Goal: Task Accomplishment & Management: Use online tool/utility

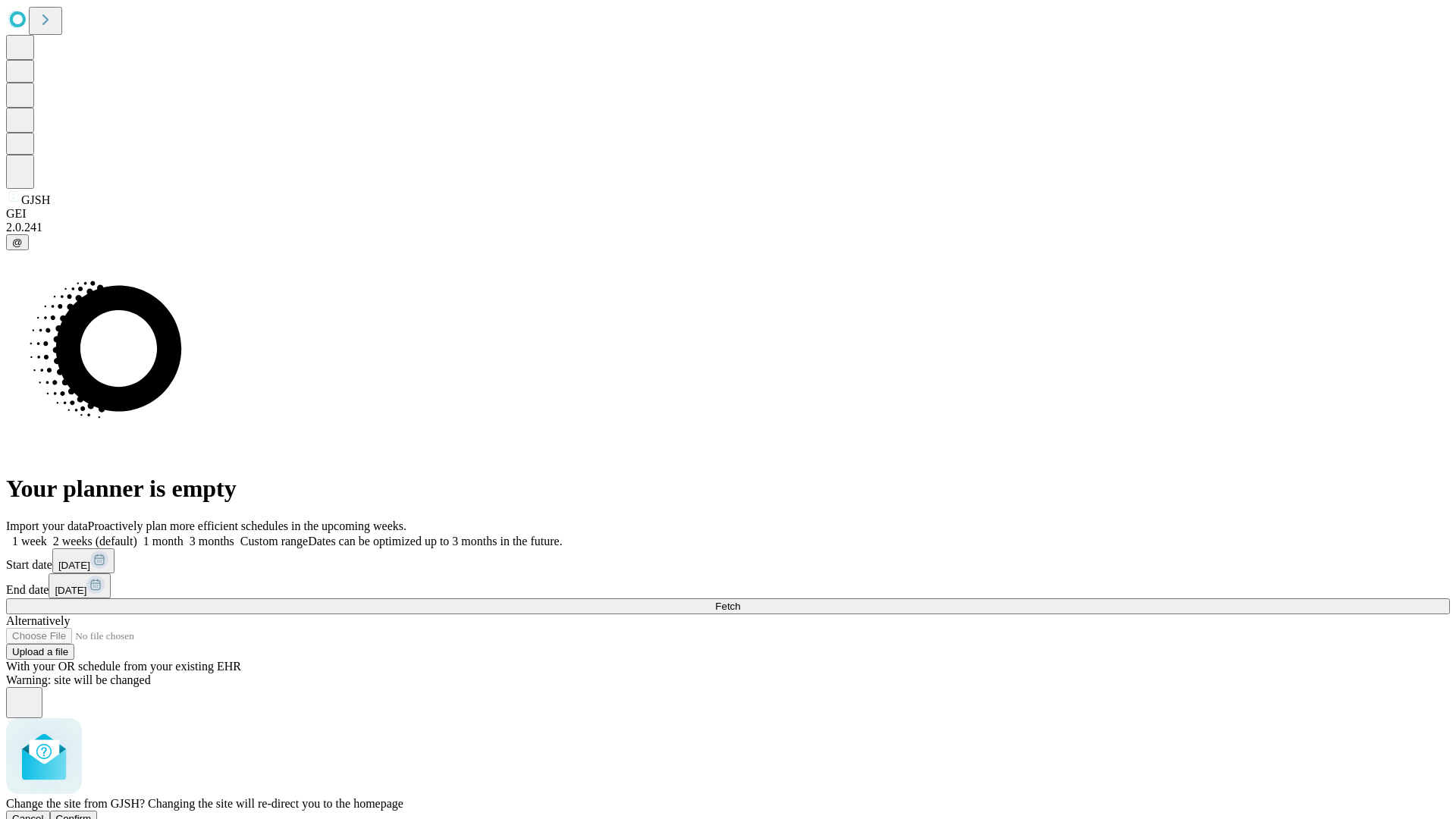
click at [92, 813] on span "Confirm" at bounding box center [74, 818] width 36 height 11
click at [137, 534] on label "2 weeks (default)" at bounding box center [92, 541] width 90 height 13
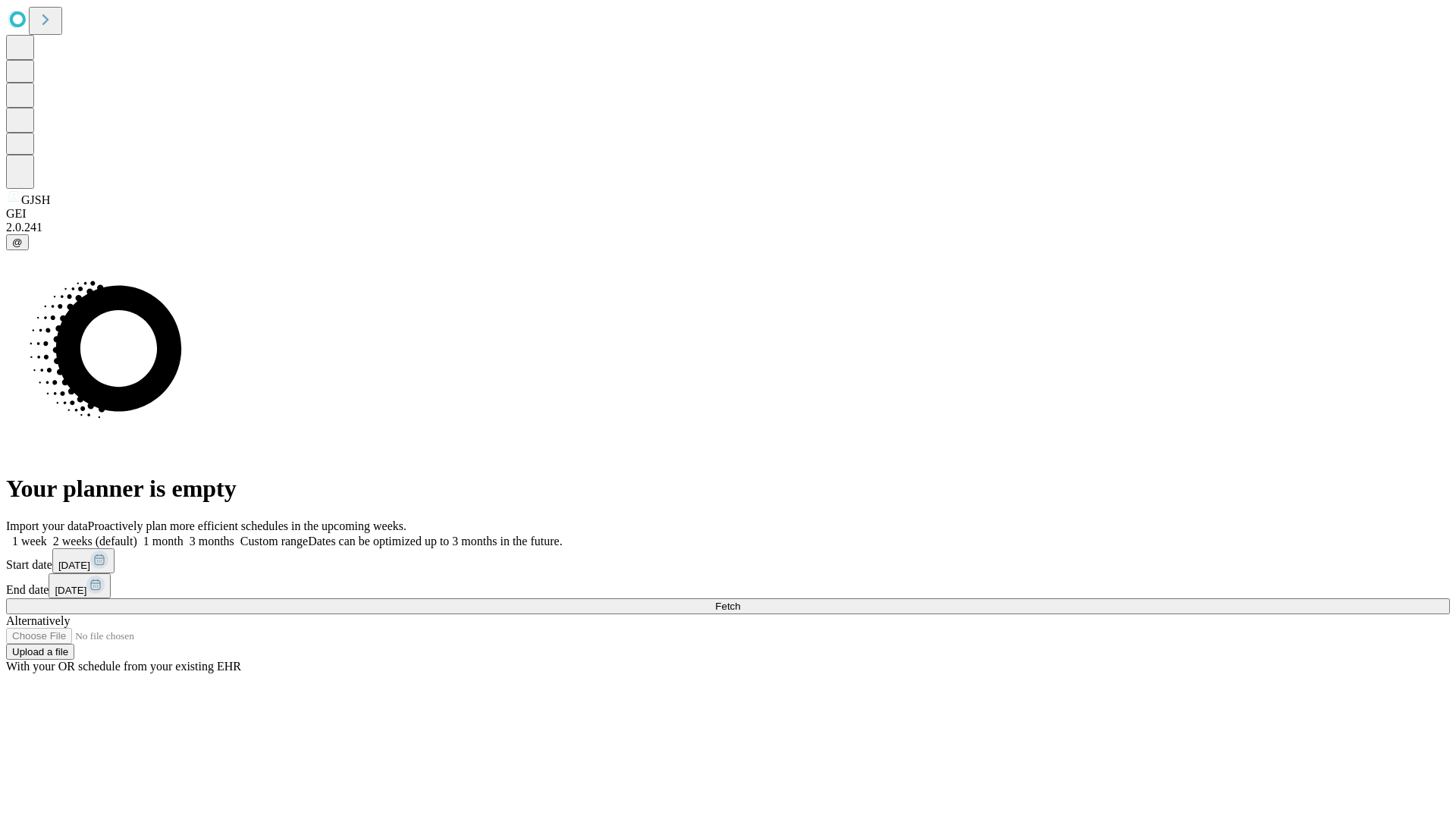
click at [740, 600] on span "Fetch" at bounding box center [728, 606] width 25 height 11
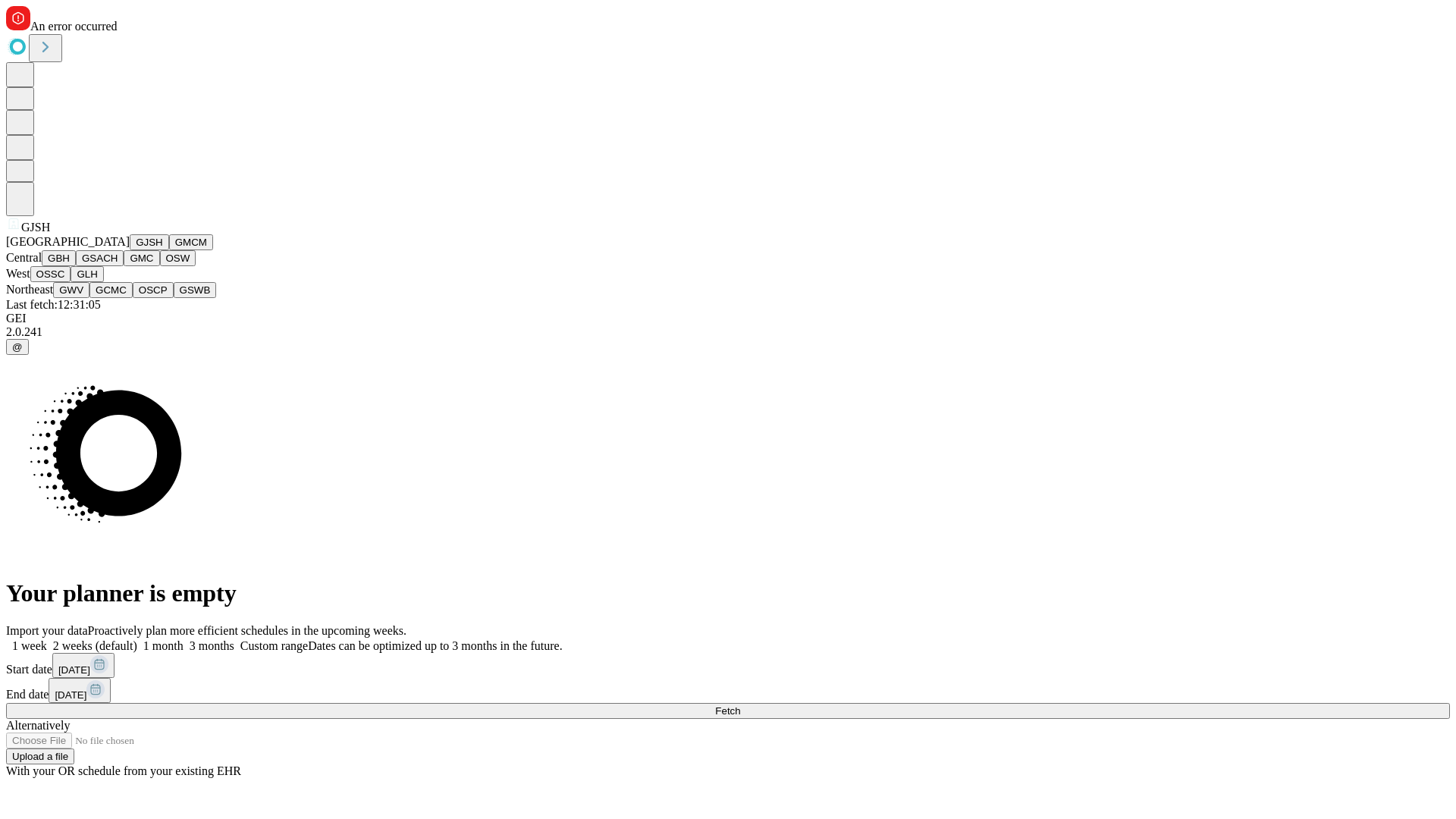
click at [169, 251] on button "GMCM" at bounding box center [190, 242] width 44 height 16
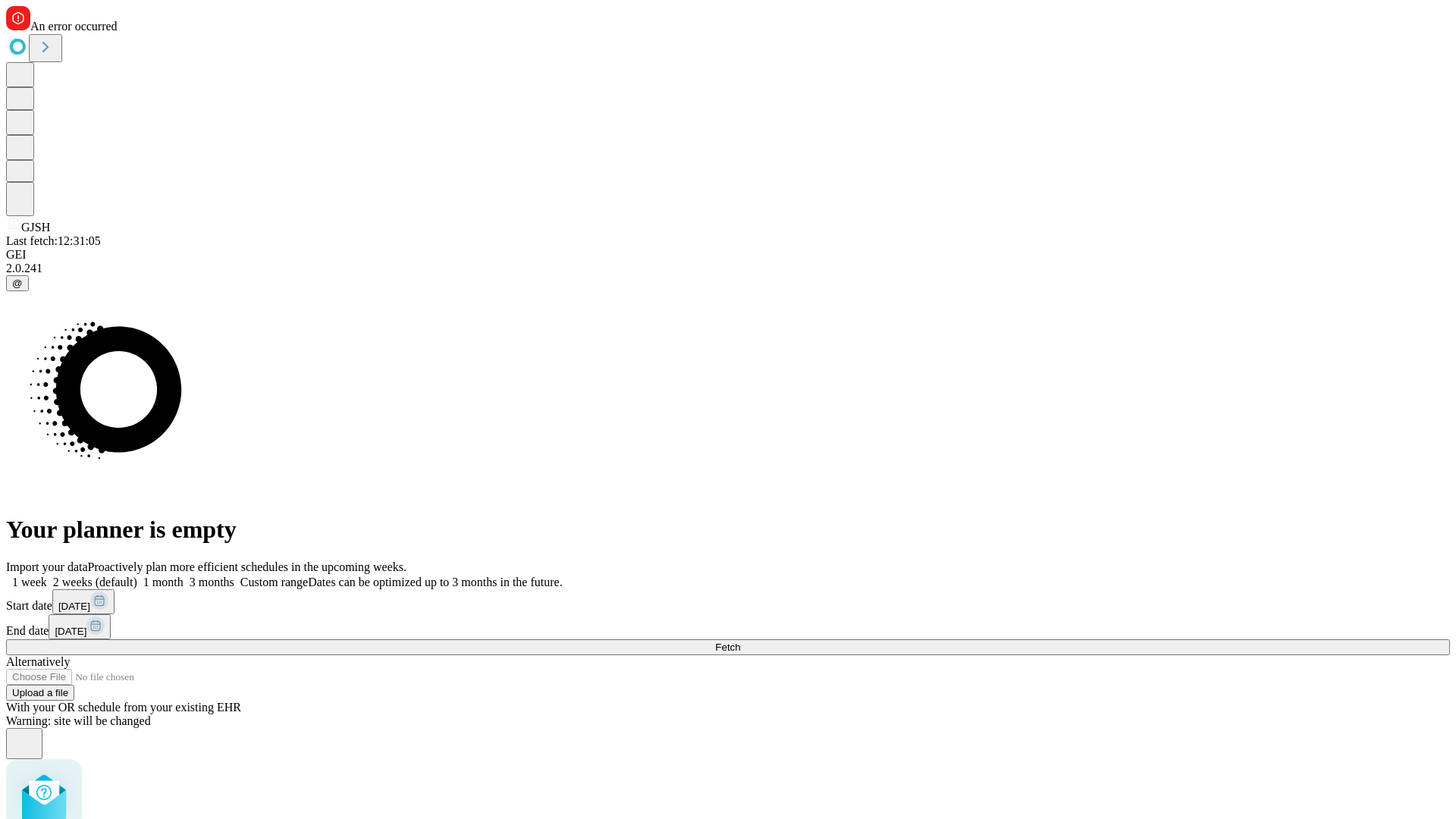
click at [137, 576] on label "2 weeks (default)" at bounding box center [92, 582] width 90 height 13
click at [740, 641] on span "Fetch" at bounding box center [728, 647] width 25 height 11
click at [137, 576] on label "2 weeks (default)" at bounding box center [92, 582] width 90 height 13
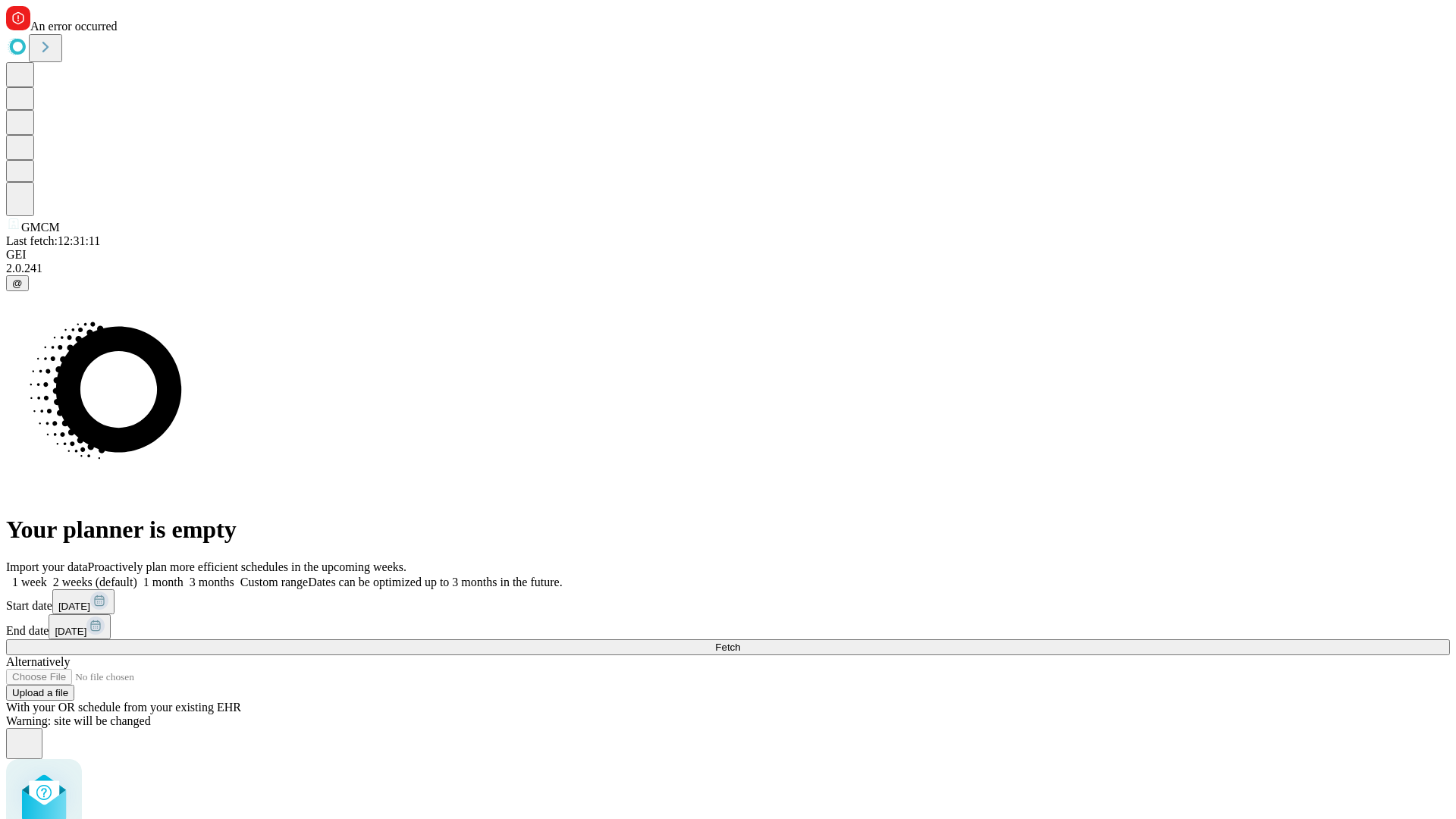
click at [740, 641] on span "Fetch" at bounding box center [728, 647] width 25 height 11
click at [137, 576] on label "2 weeks (default)" at bounding box center [92, 582] width 90 height 13
click at [740, 641] on span "Fetch" at bounding box center [728, 647] width 25 height 11
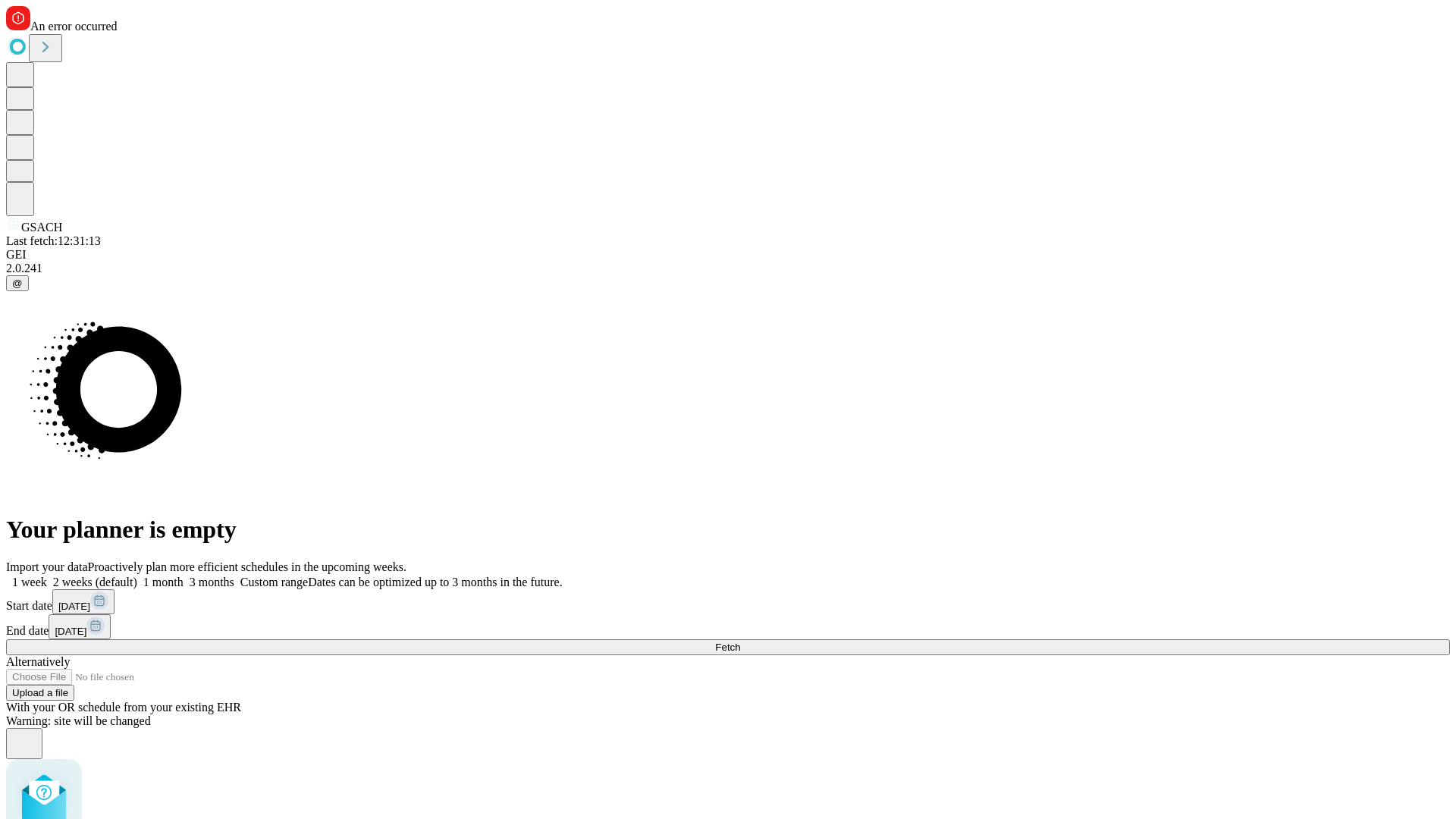
click at [137, 576] on label "2 weeks (default)" at bounding box center [92, 582] width 90 height 13
click at [740, 641] on span "Fetch" at bounding box center [728, 647] width 25 height 11
click at [137, 576] on label "2 weeks (default)" at bounding box center [92, 582] width 90 height 13
click at [740, 641] on span "Fetch" at bounding box center [728, 647] width 25 height 11
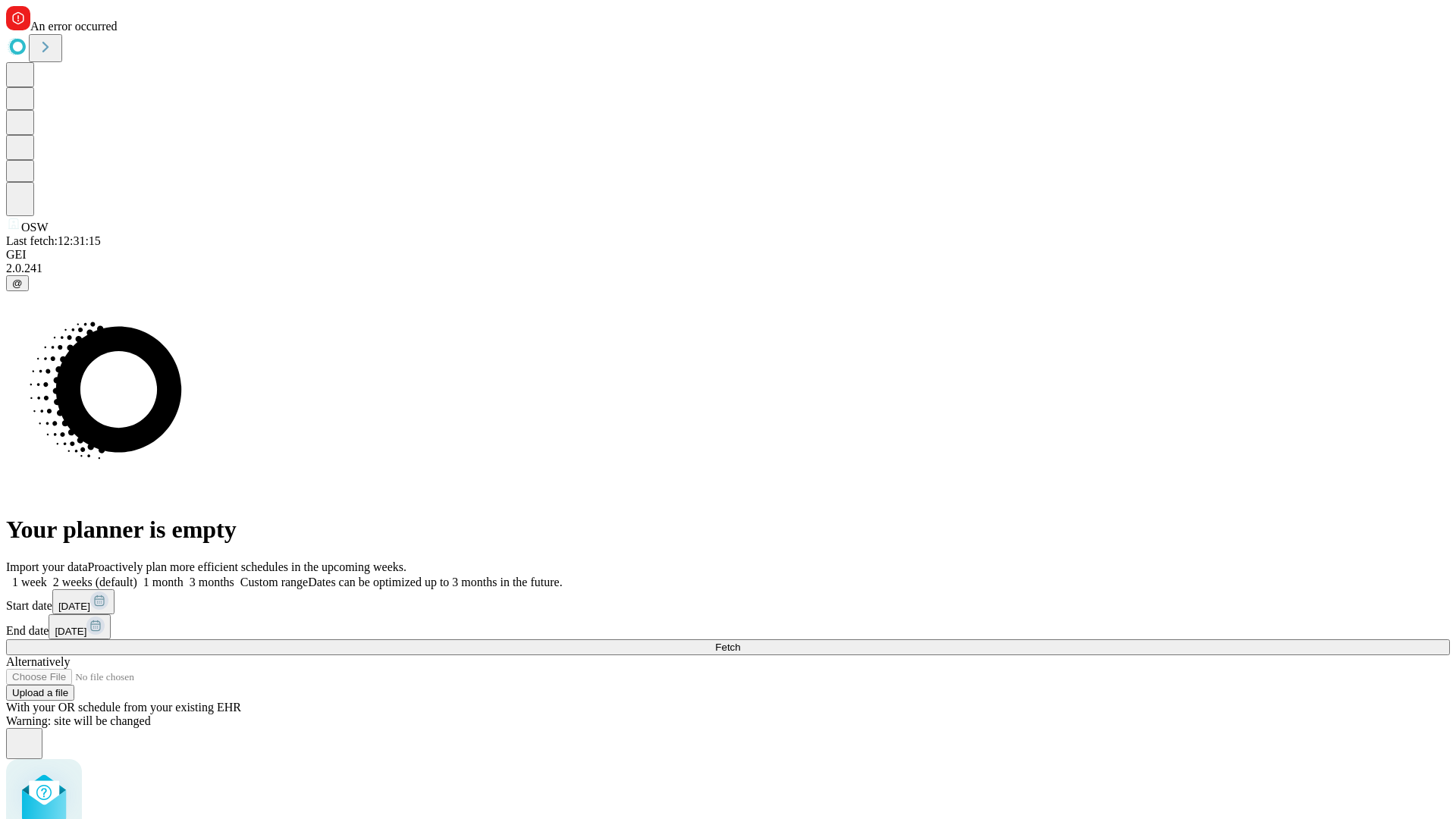
click at [137, 576] on label "2 weeks (default)" at bounding box center [92, 582] width 90 height 13
click at [740, 641] on span "Fetch" at bounding box center [728, 647] width 25 height 11
click at [137, 576] on label "2 weeks (default)" at bounding box center [92, 582] width 90 height 13
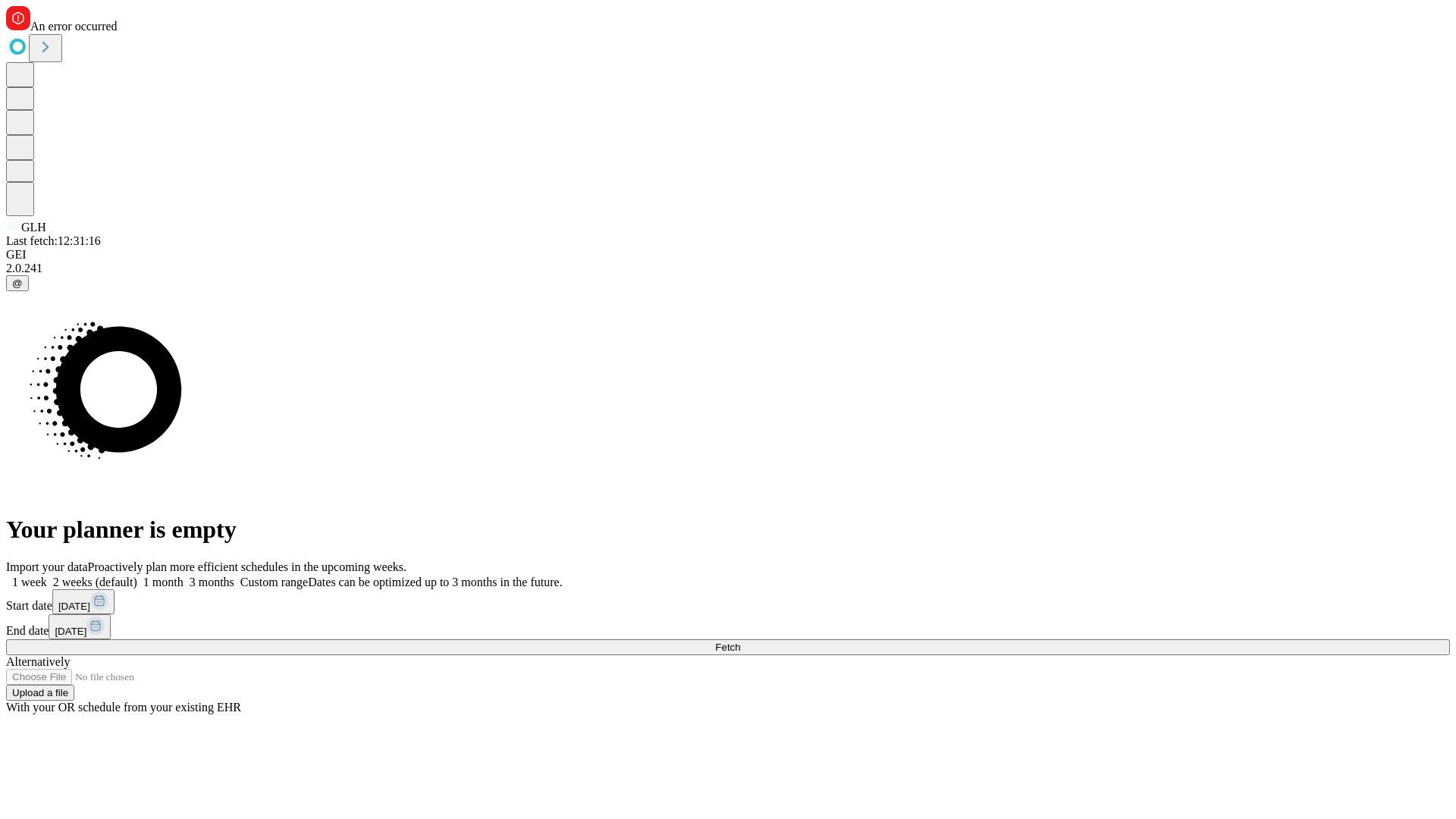
click at [740, 641] on span "Fetch" at bounding box center [728, 647] width 25 height 11
click at [137, 576] on label "2 weeks (default)" at bounding box center [92, 582] width 90 height 13
click at [740, 641] on span "Fetch" at bounding box center [728, 647] width 25 height 11
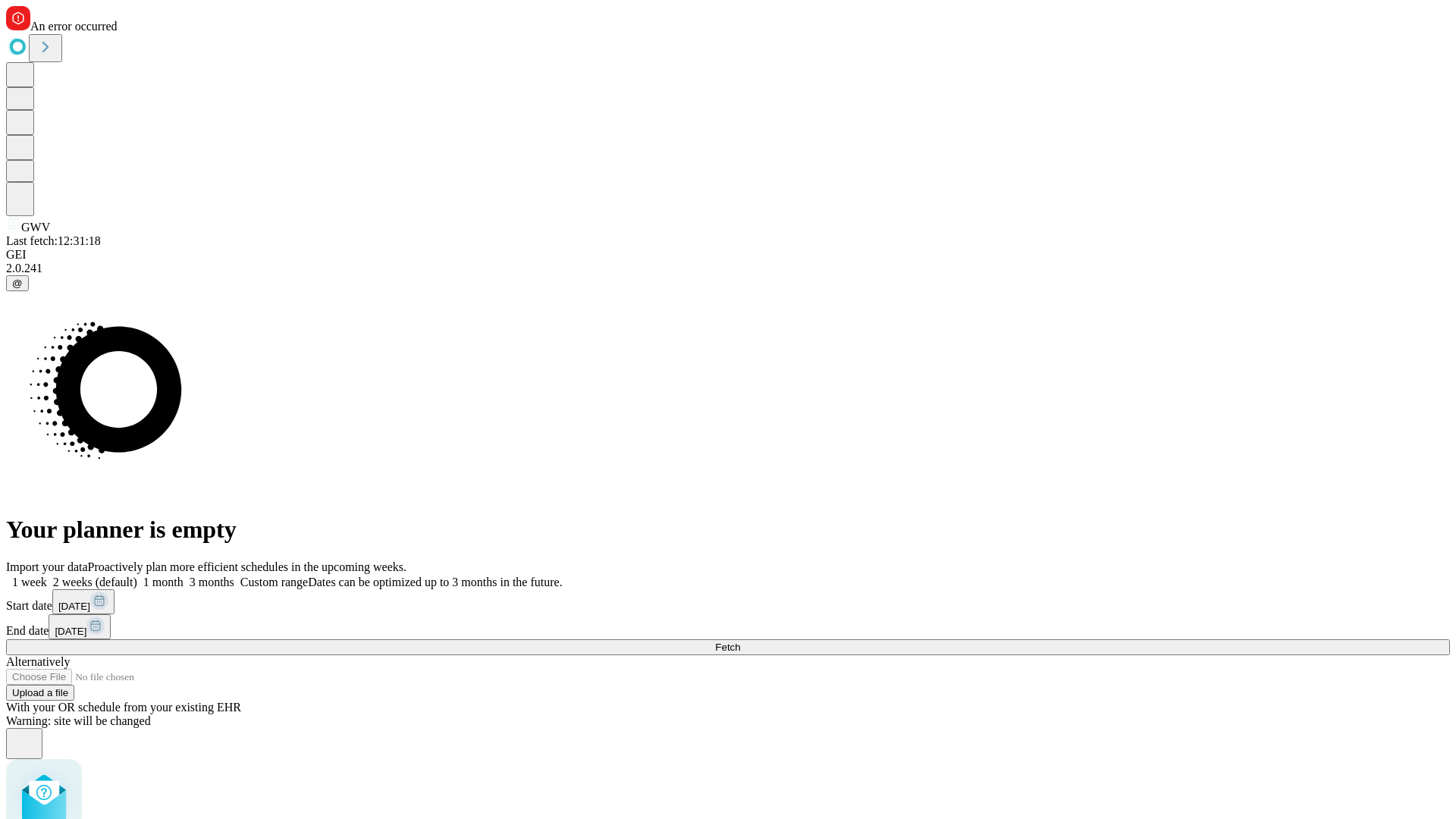
click at [137, 576] on label "2 weeks (default)" at bounding box center [92, 582] width 90 height 13
click at [740, 641] on span "Fetch" at bounding box center [728, 647] width 25 height 11
click at [137, 576] on label "2 weeks (default)" at bounding box center [92, 582] width 90 height 13
click at [740, 641] on span "Fetch" at bounding box center [728, 647] width 25 height 11
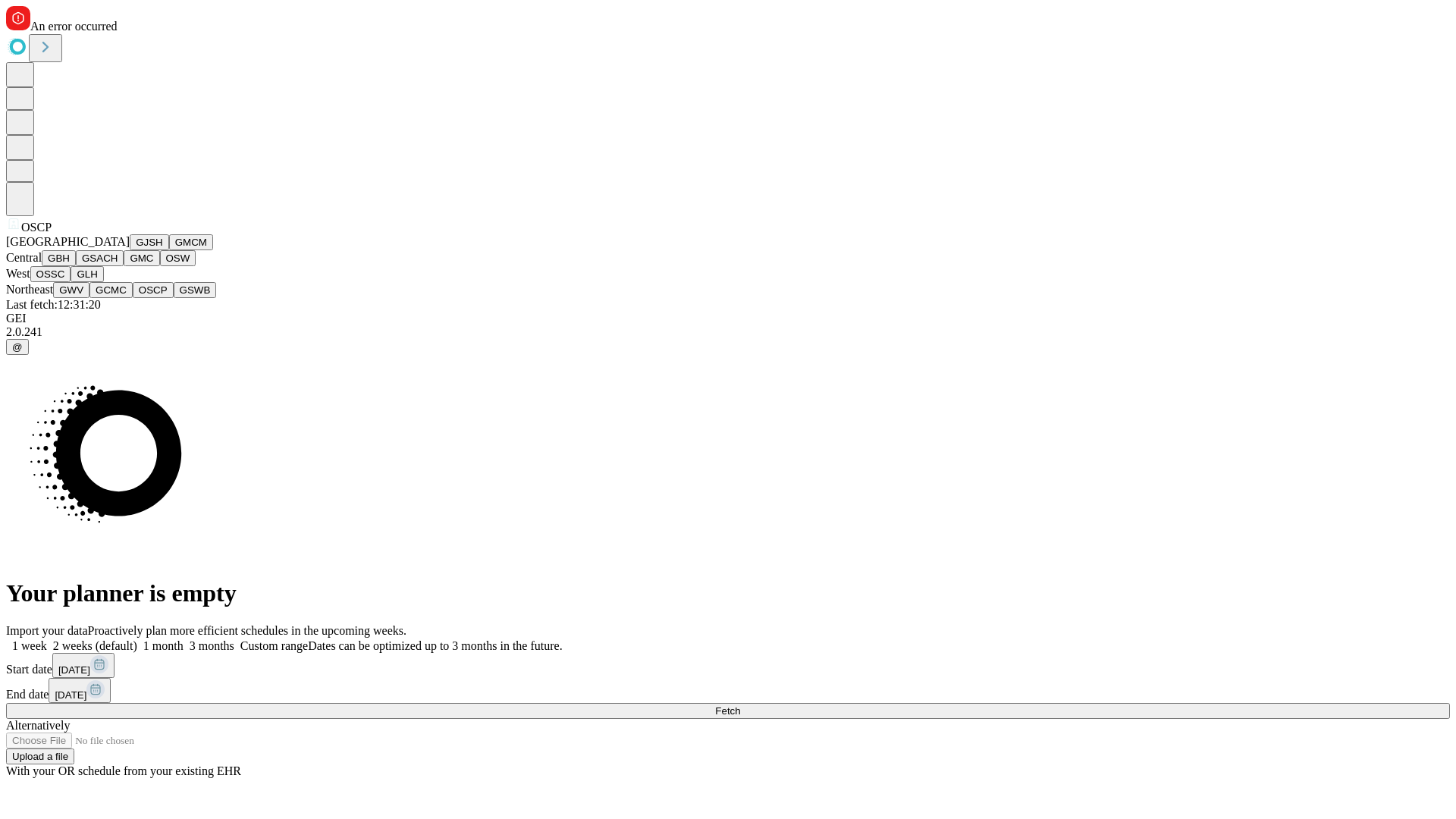
click at [174, 298] on button "GSWB" at bounding box center [195, 290] width 44 height 16
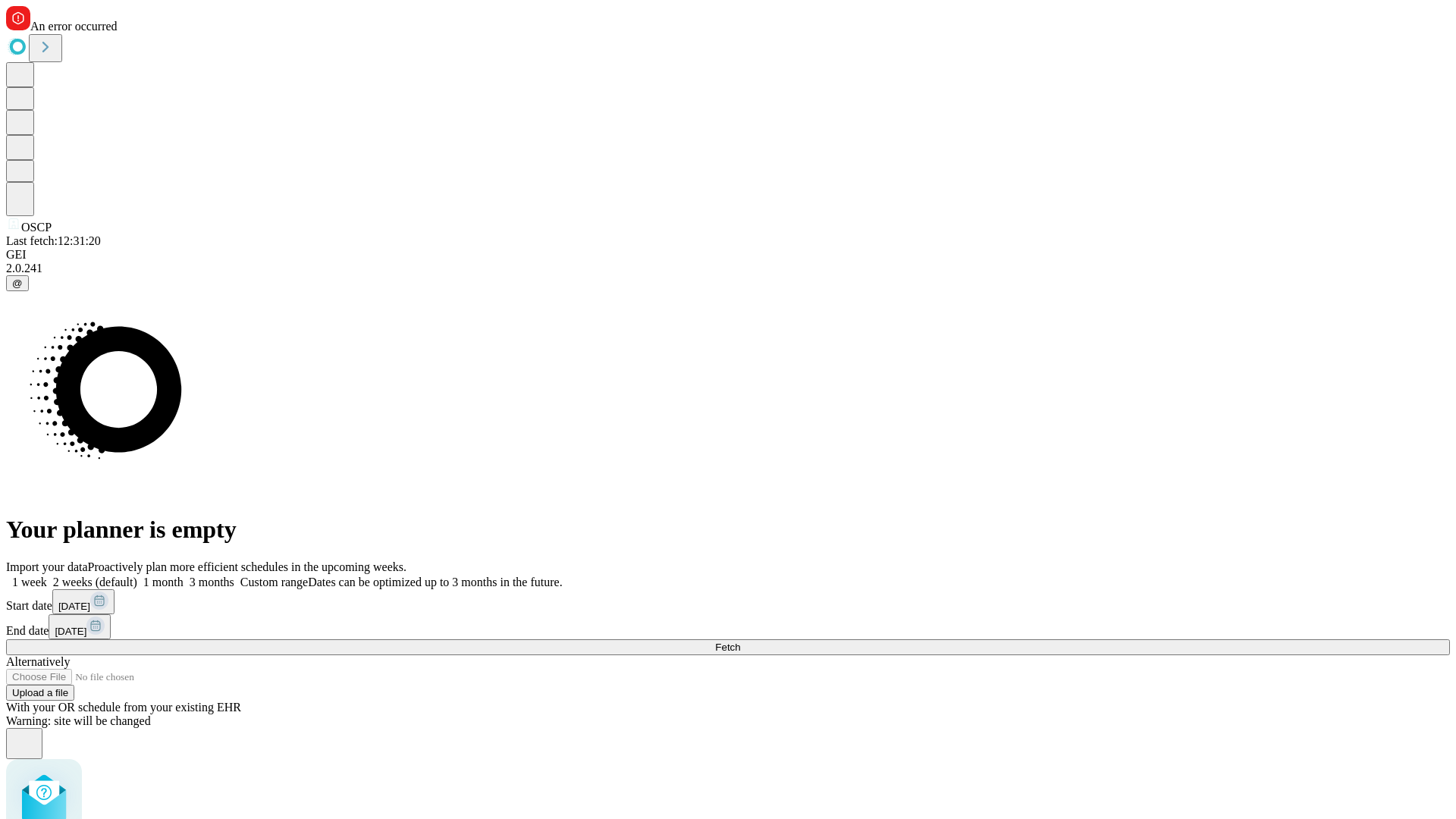
click at [137, 576] on label "2 weeks (default)" at bounding box center [92, 582] width 90 height 13
click at [740, 641] on span "Fetch" at bounding box center [728, 647] width 25 height 11
